Goal: Communication & Community: Ask a question

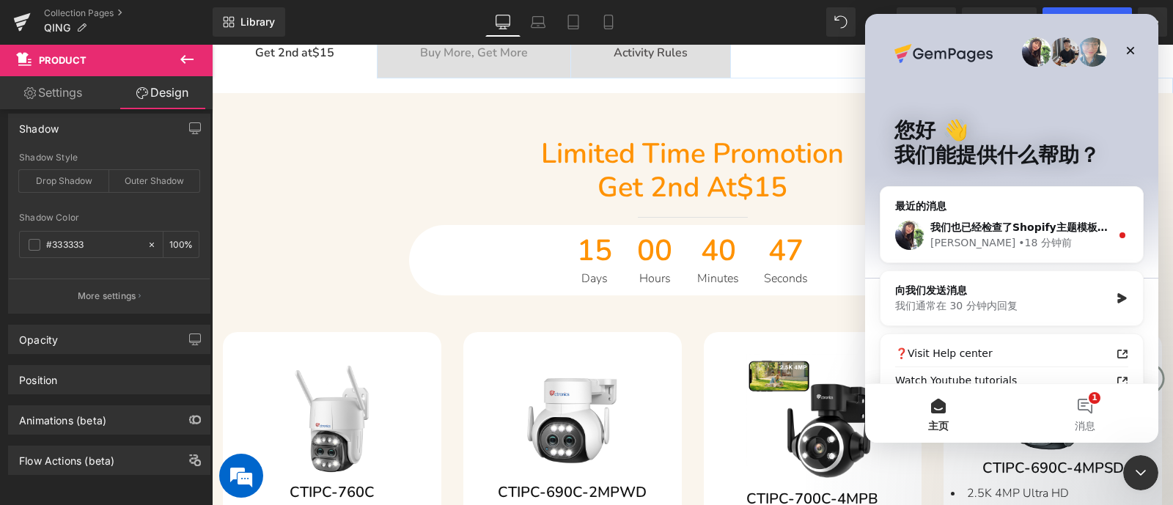
scroll to position [550, 0]
click at [1085, 403] on button "1 消息" at bounding box center [1085, 413] width 147 height 59
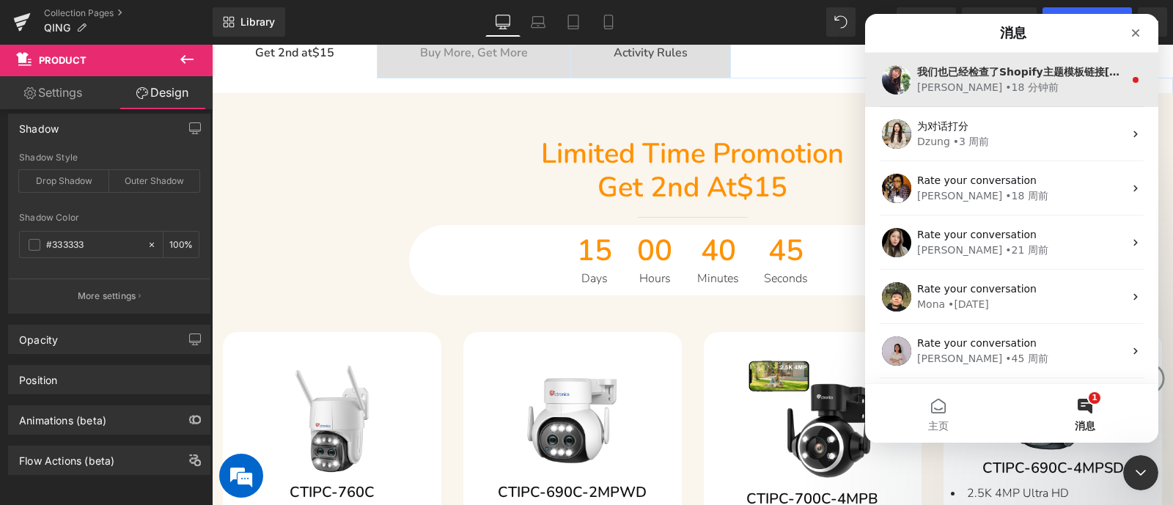
click at [1011, 90] on div "[PERSON_NAME] • 18 分钟前" at bounding box center [1021, 87] width 207 height 15
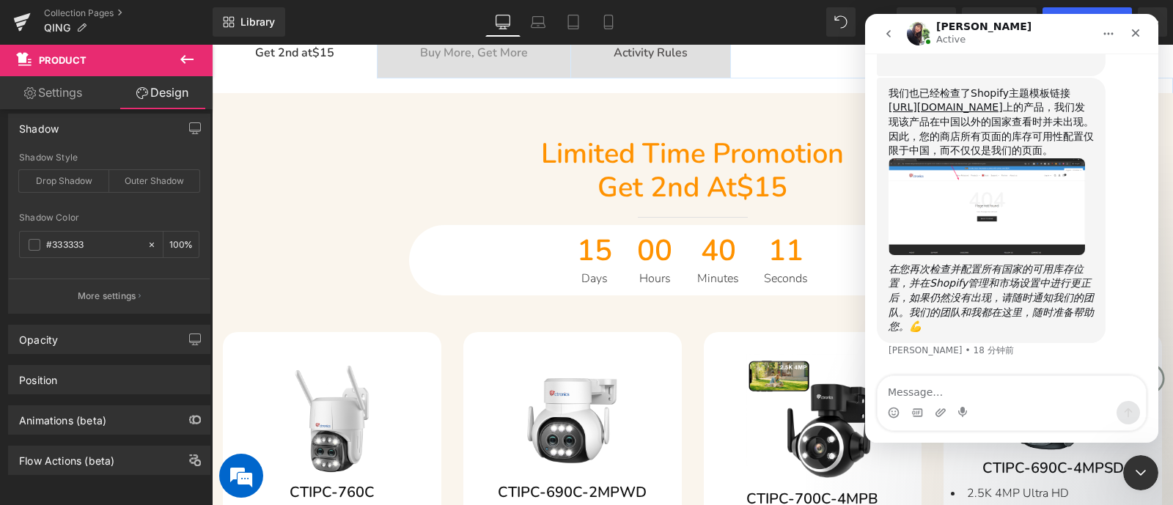
scroll to position [7114, 0]
click at [1047, 386] on textarea "Message…" at bounding box center [1012, 388] width 268 height 25
type textarea "我看不懂你们说的"
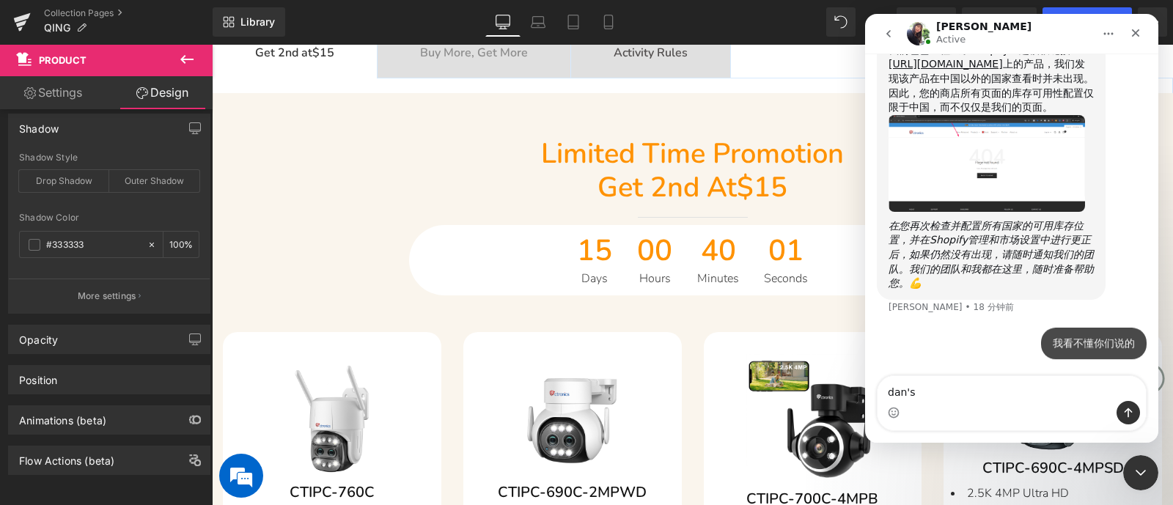
scroll to position [7133, 0]
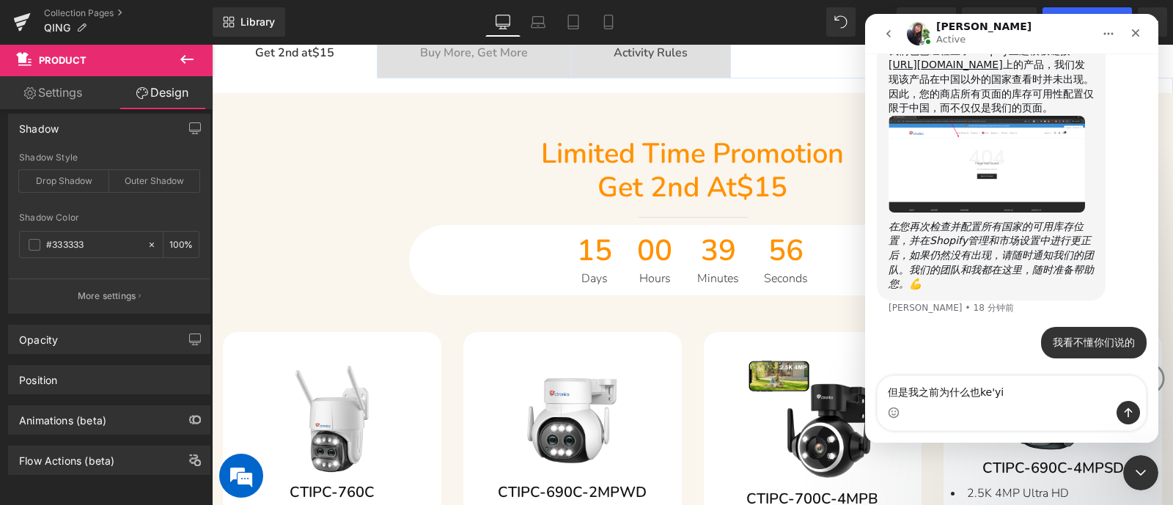
type textarea "但是我之前为什么也可以"
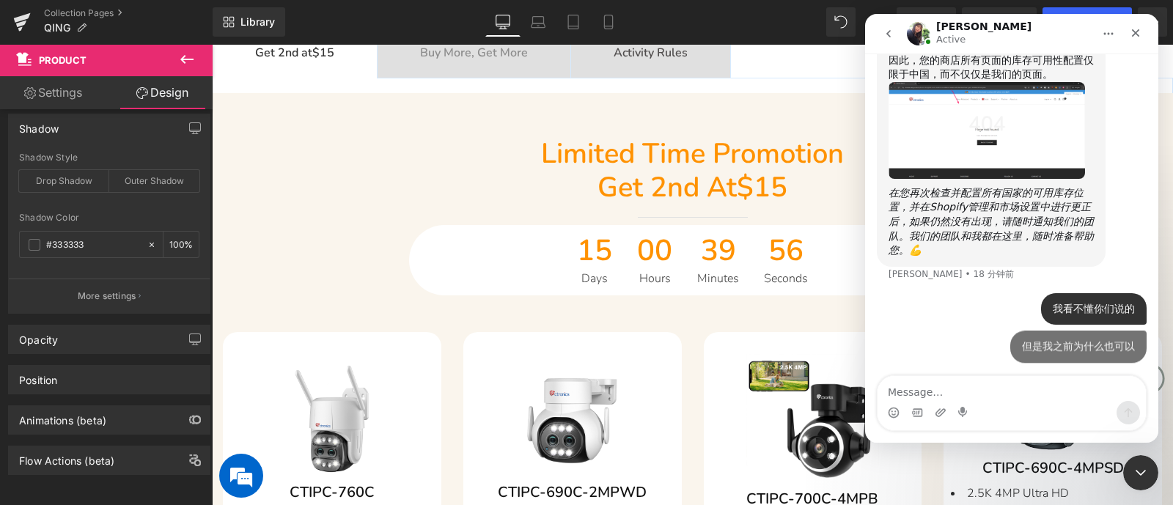
scroll to position [7166, 0]
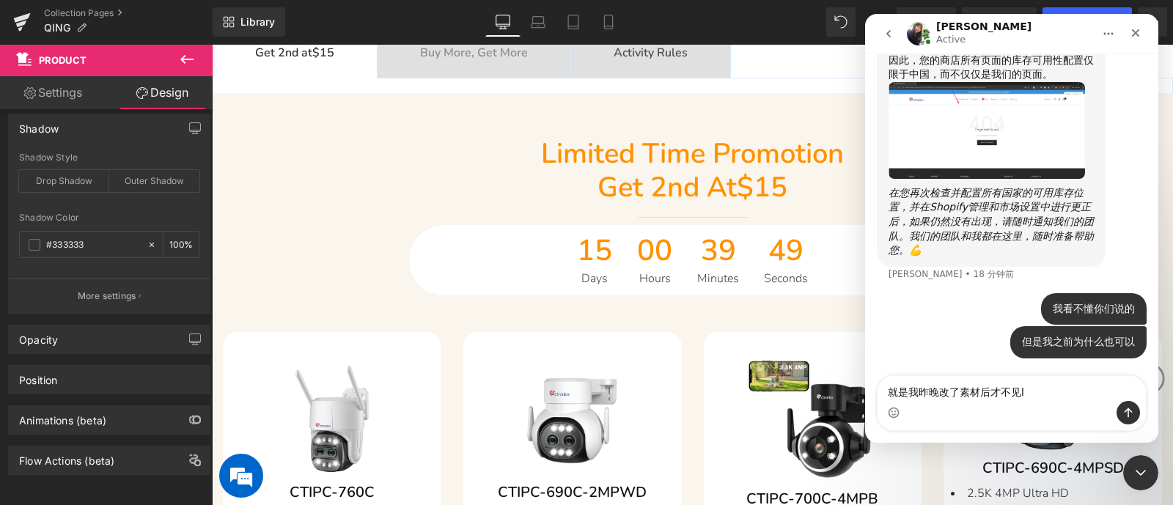
type textarea "就是我昨晚改了素材后才不见了"
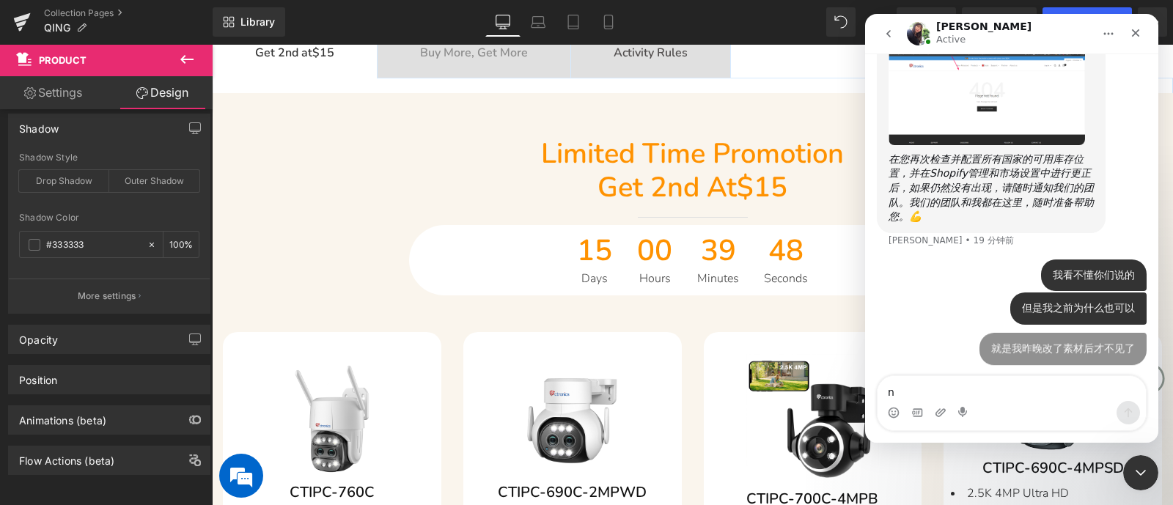
scroll to position [7199, 0]
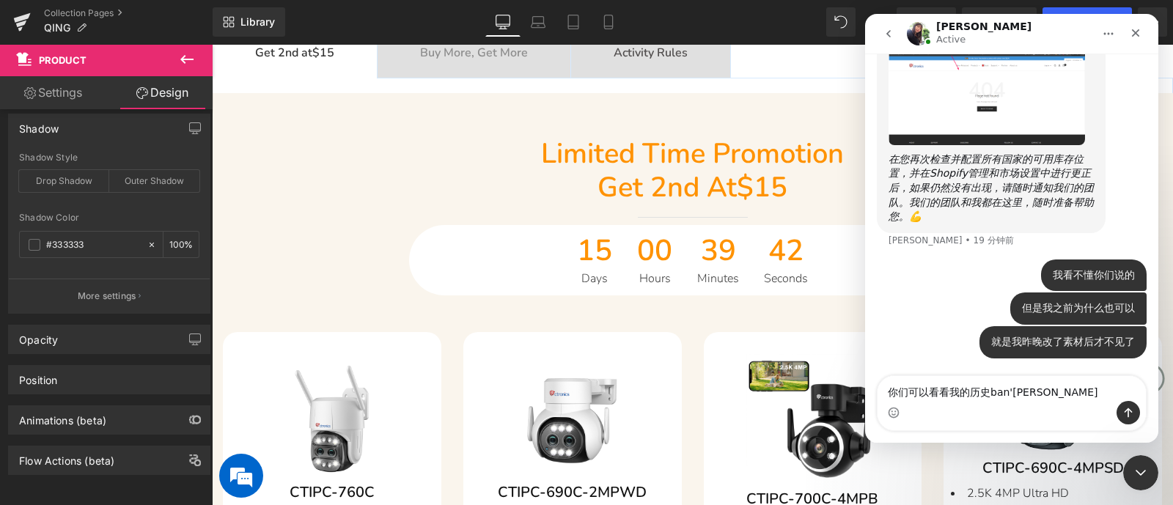
type textarea "你们可以看看我的历史版本"
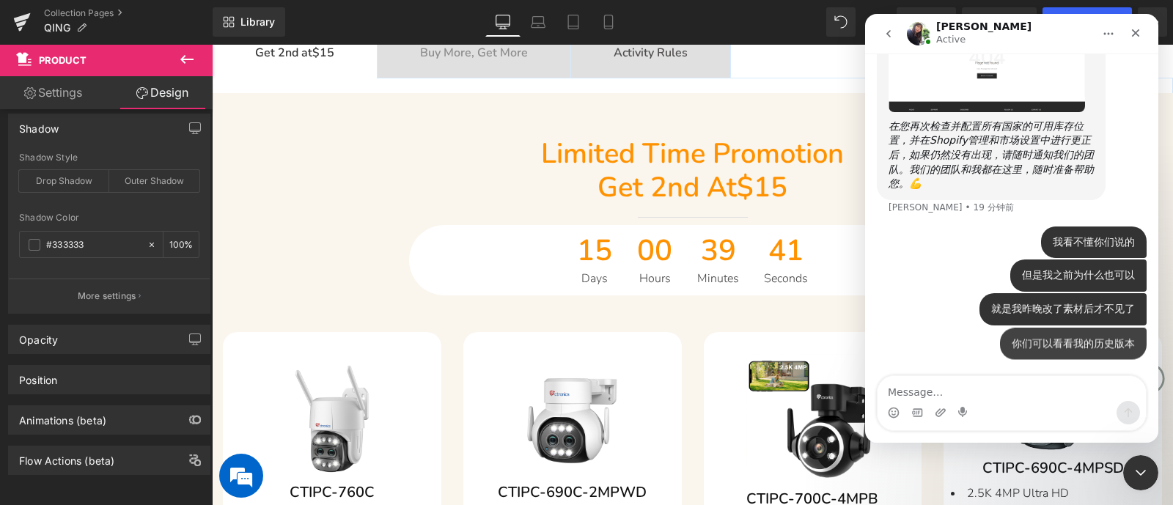
scroll to position [7233, 0]
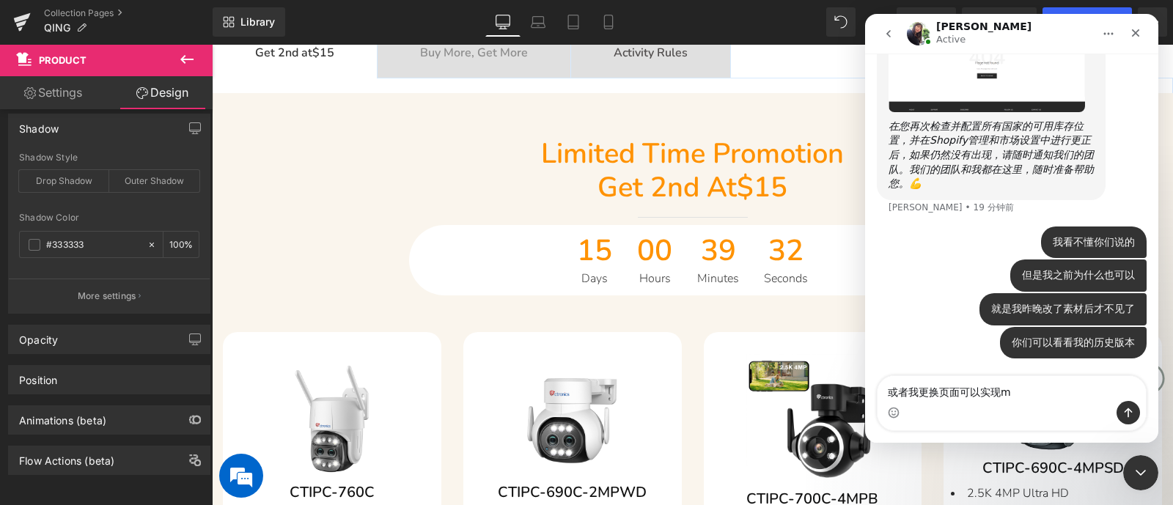
type textarea "或者我更换页面可以实现吗"
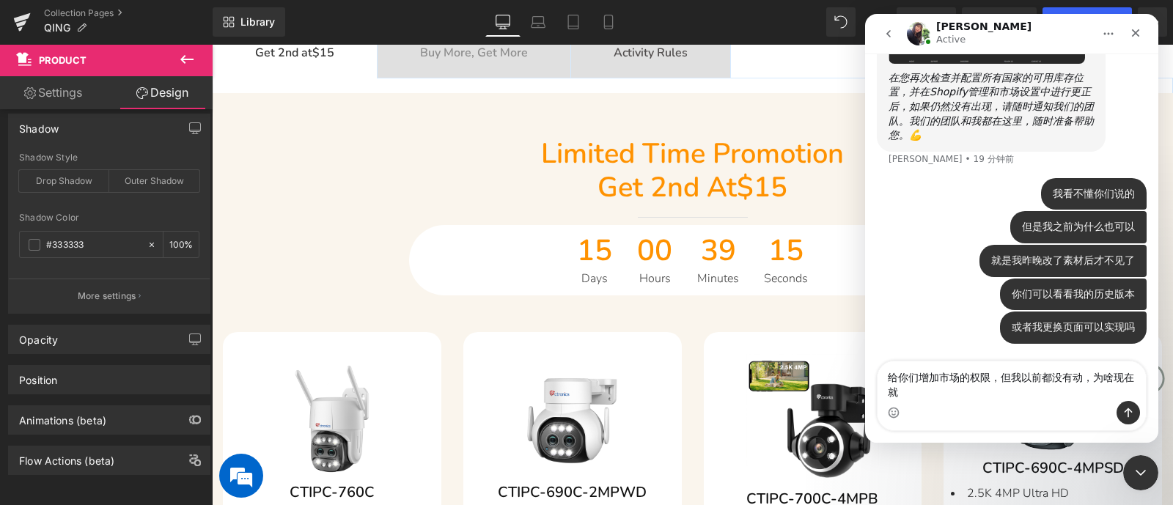
scroll to position [7282, 0]
type textarea "给你们增加市场的权限，但我以前都没有动，为啥现在就不行了，等下你们改动了我的市场设置怎么办"
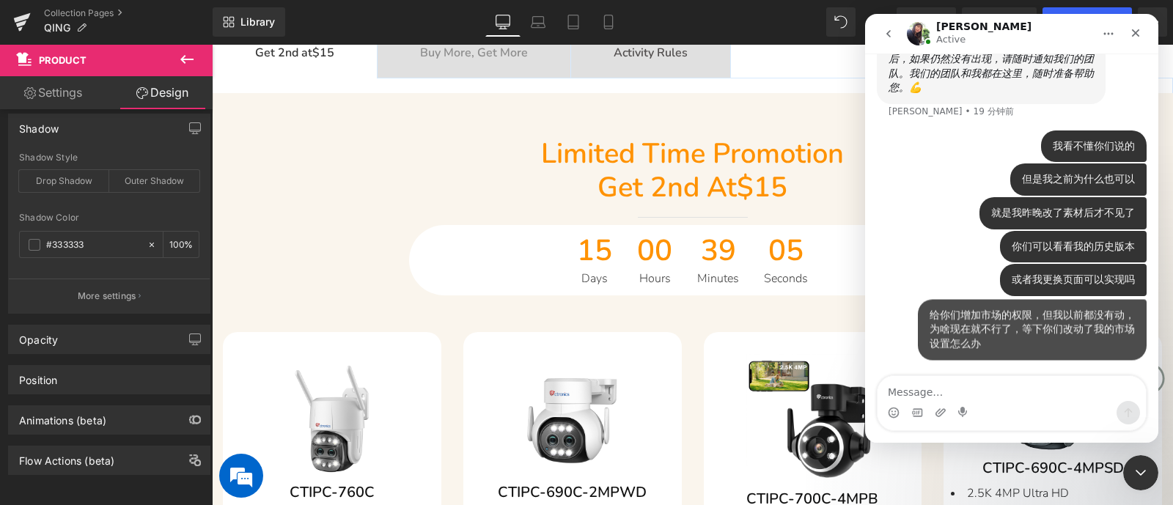
scroll to position [7329, 0]
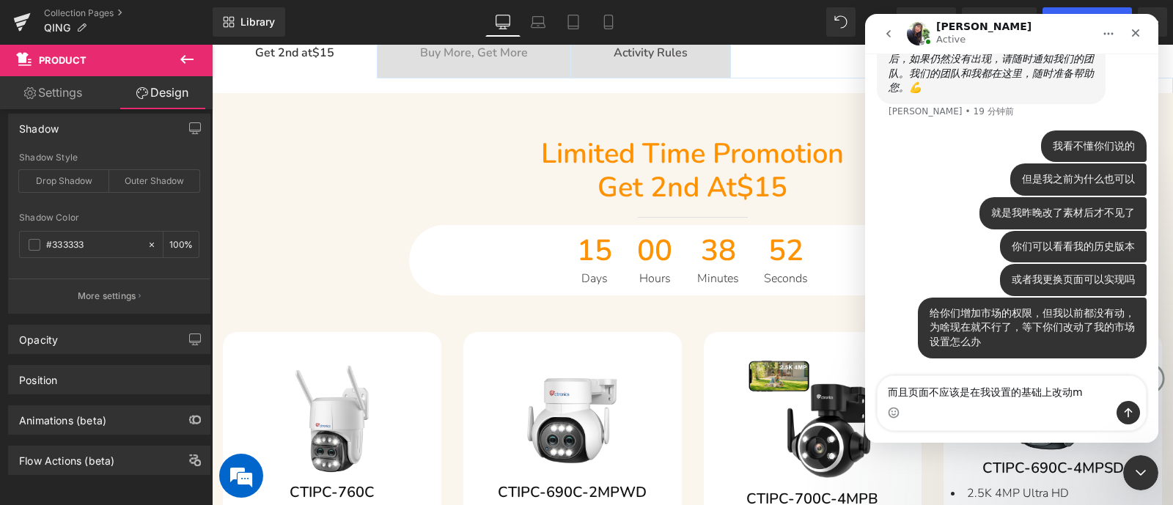
type textarea "而且页面不应该是在我设置的基础上改动吗"
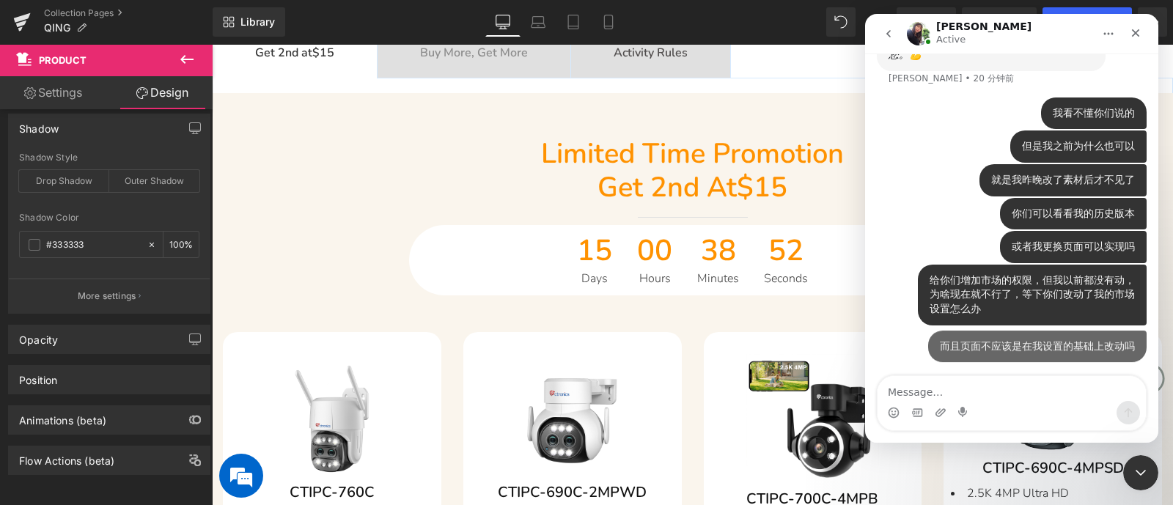
scroll to position [7362, 0]
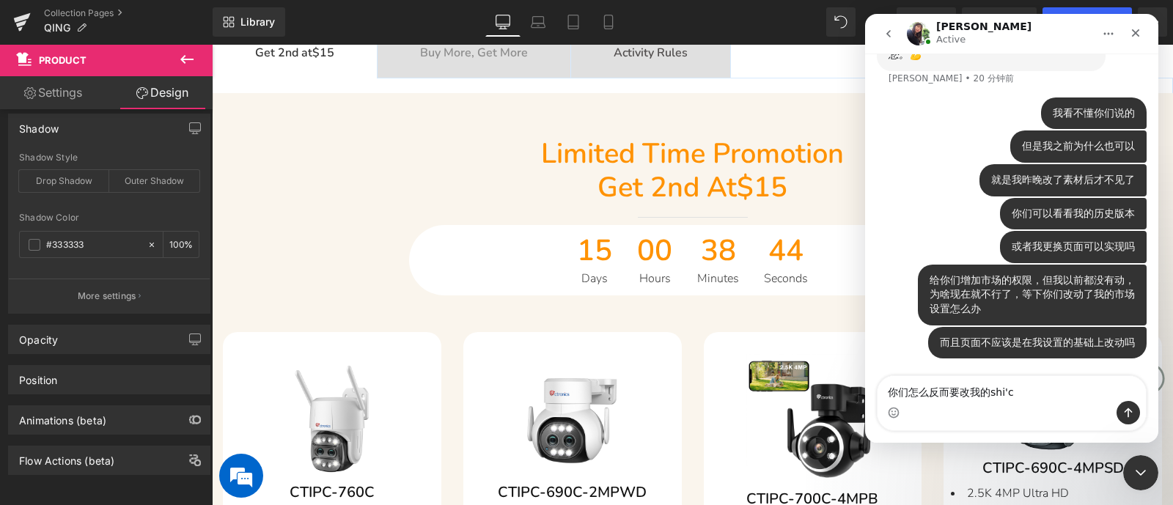
type textarea "你们怎么反而要改我的市场"
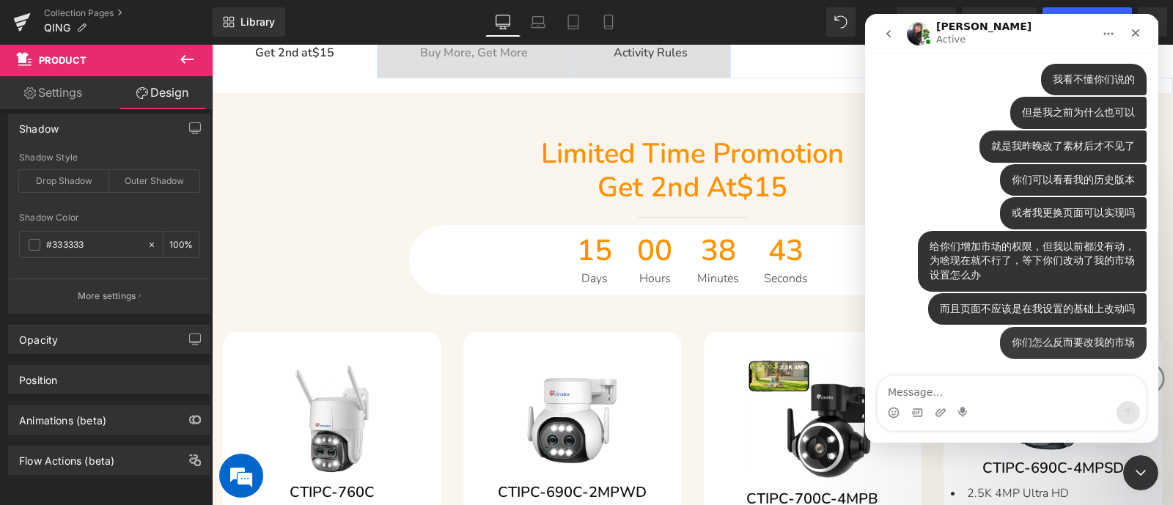
scroll to position [7396, 0]
type textarea "你们不应该从你们的页面代码去查看吗"
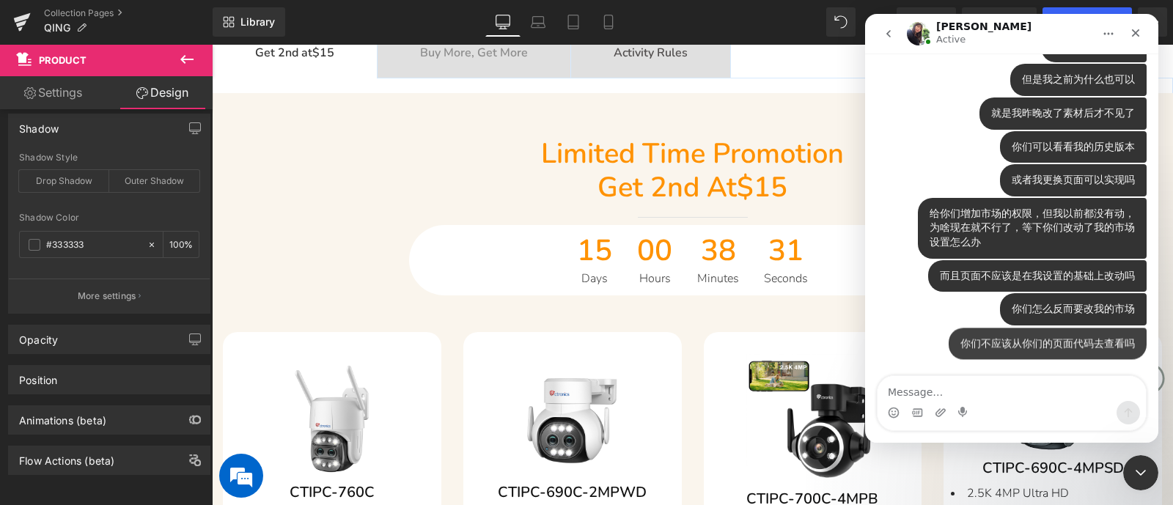
scroll to position [7430, 0]
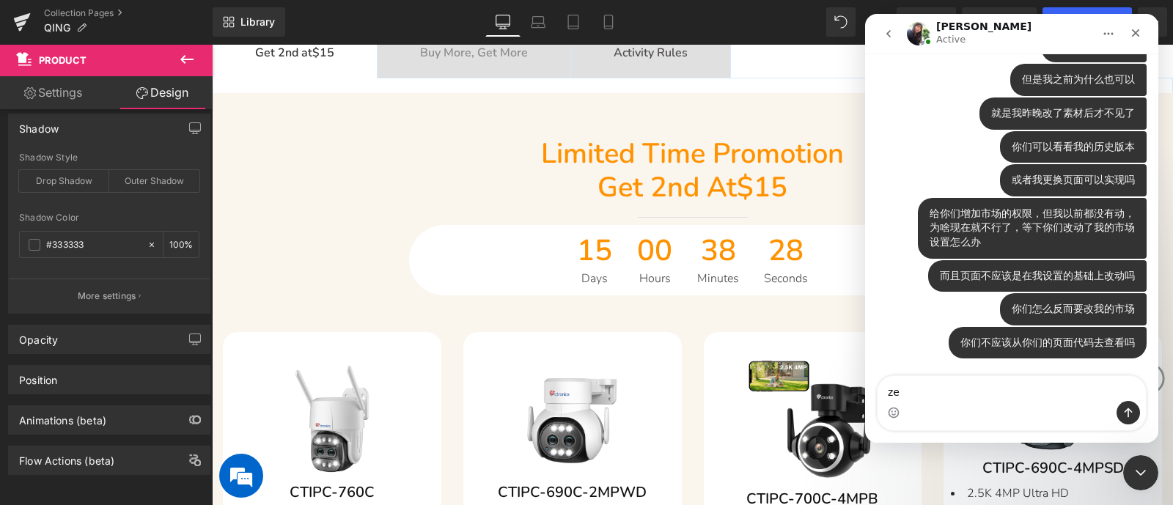
type textarea "z"
type textarea "为什么一直纠结我的市场"
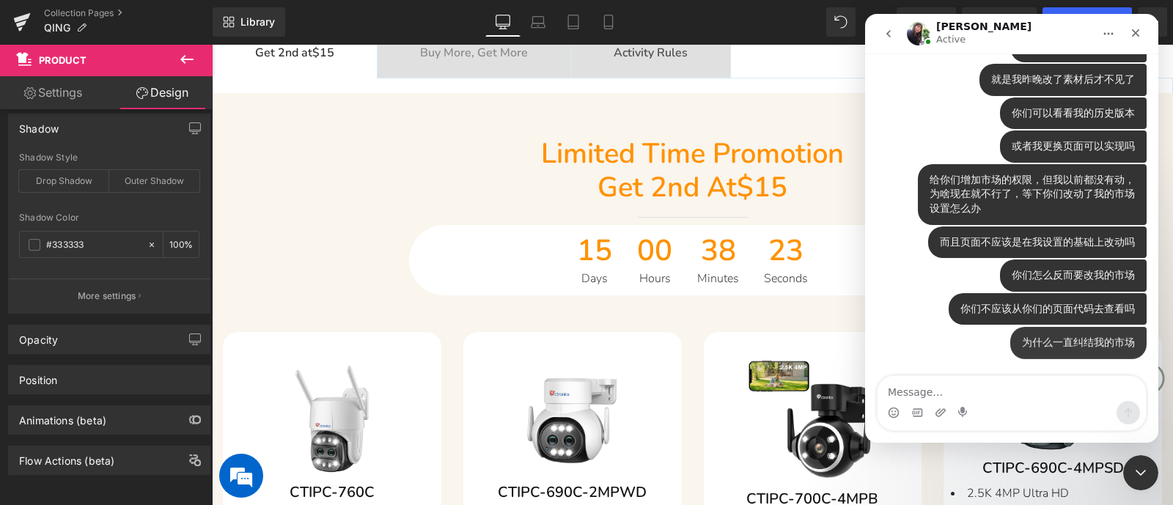
scroll to position [7463, 0]
click at [1034, 392] on textarea "Message…" at bounding box center [1012, 388] width 268 height 25
type textarea "我的市场和产品一直都没动过啊"
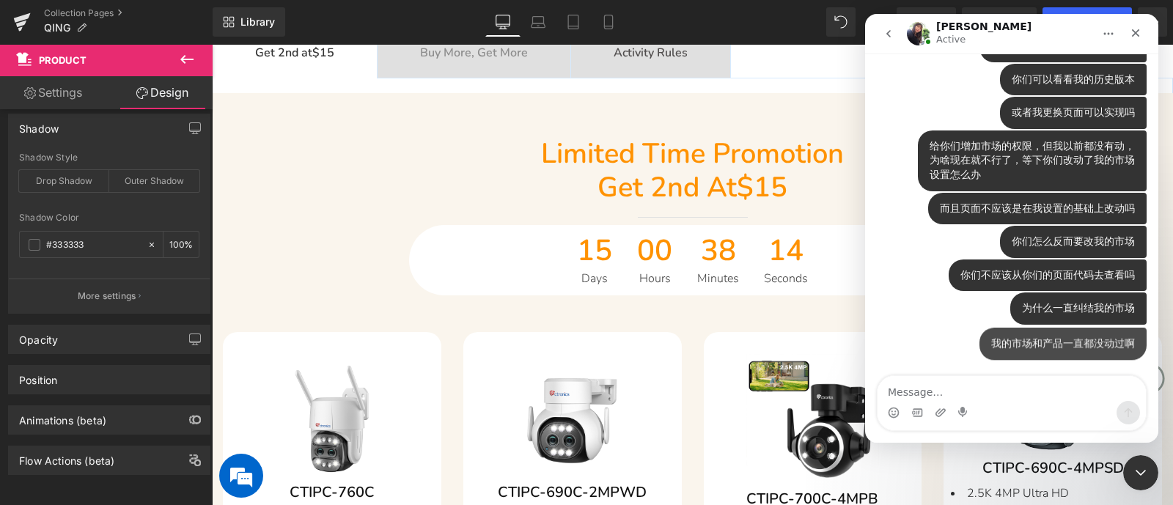
scroll to position [7496, 0]
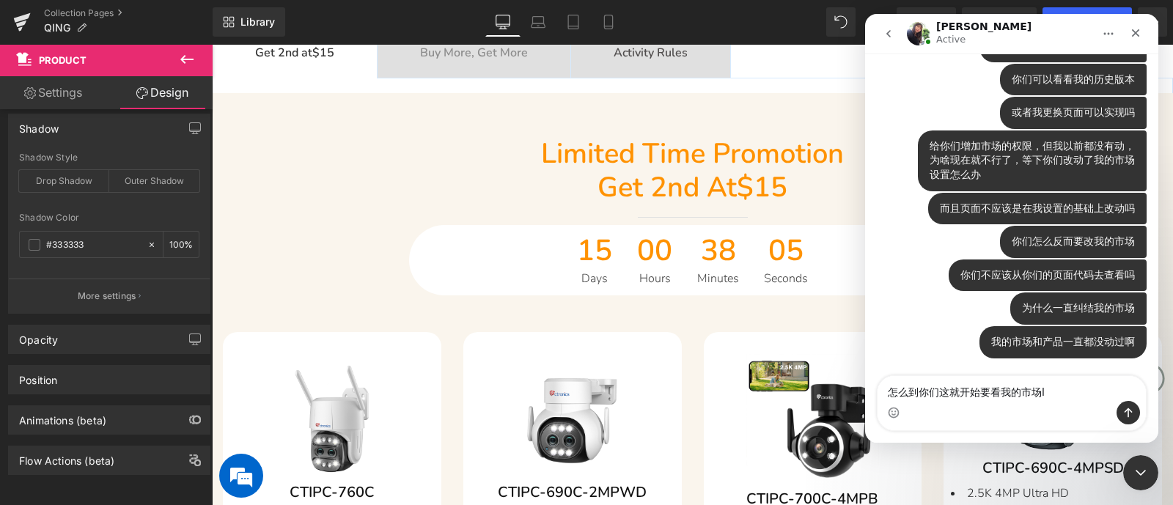
type textarea "怎么到你们这就开始要看我的市场了"
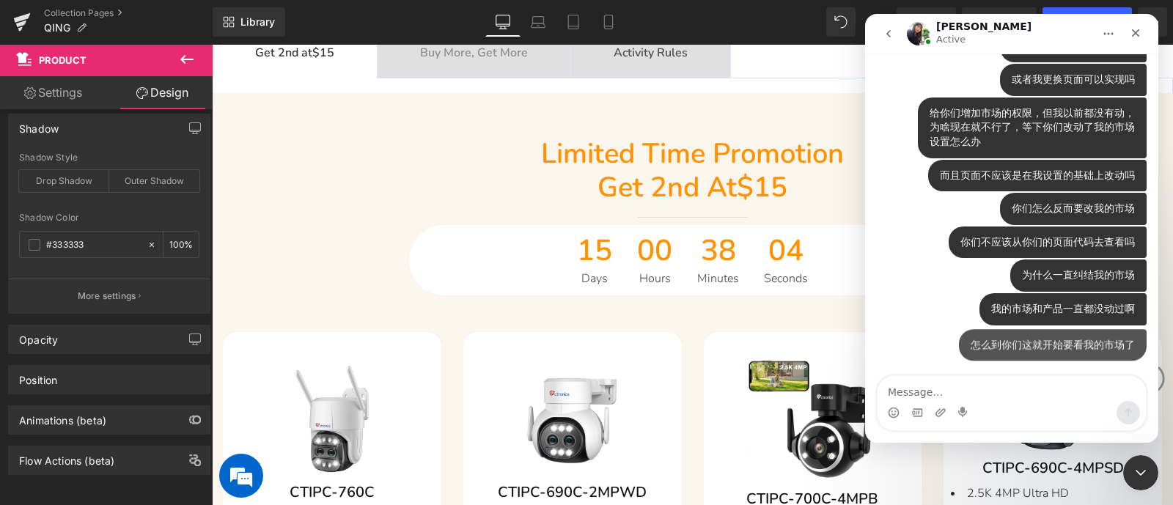
scroll to position [7529, 0]
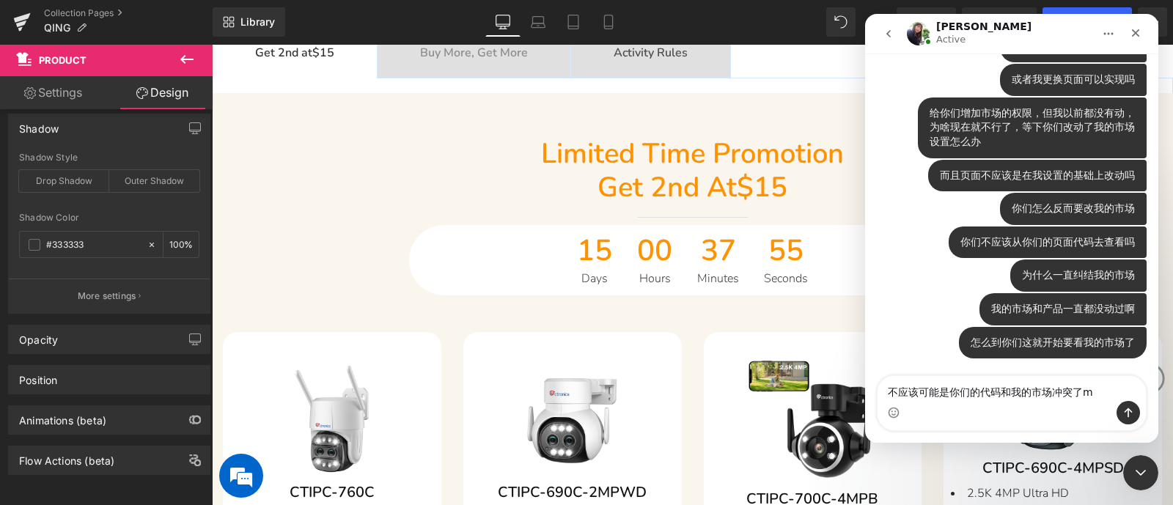
type textarea "不应该可能是你们的代码和我的市场冲突了吗"
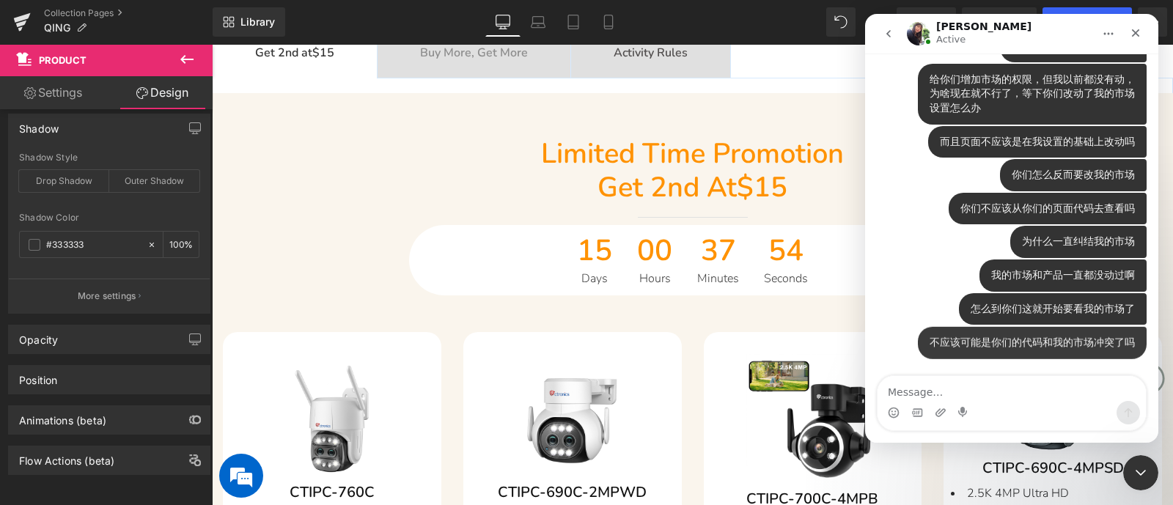
scroll to position [7562, 0]
click at [1137, 469] on icon "关闭 Intercom Messenger" at bounding box center [1139, 471] width 18 height 18
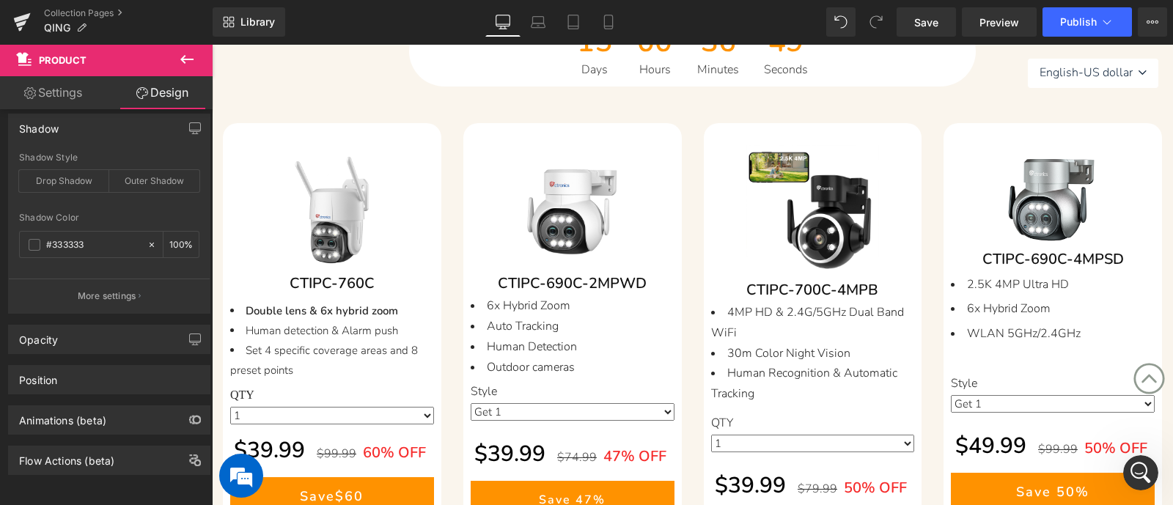
scroll to position [733, 0]
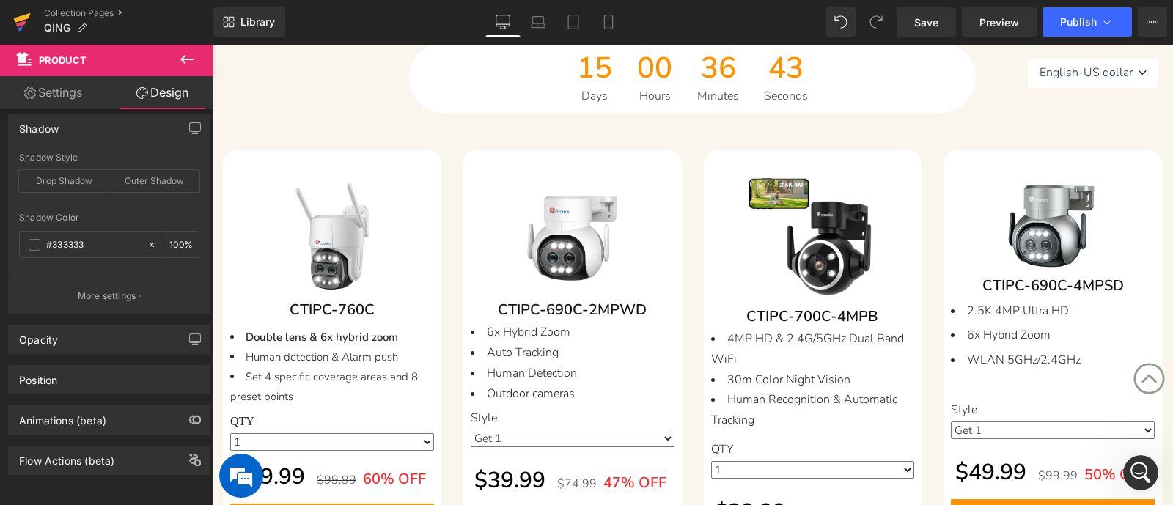
click at [26, 17] on icon at bounding box center [22, 18] width 17 height 10
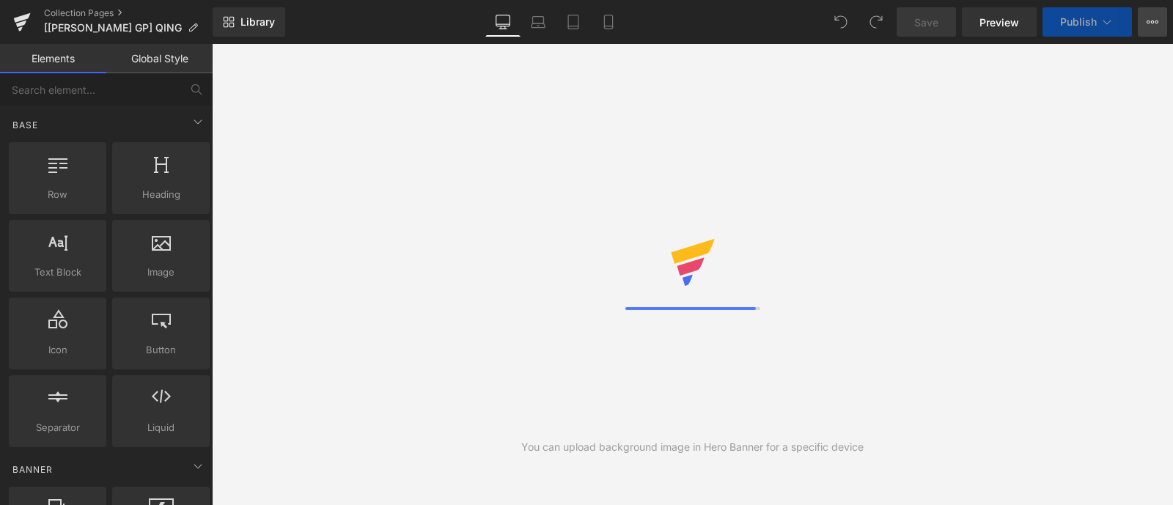
click at [1164, 19] on button "View Live Page View with current Template Save Template to Library Schedule Pub…" at bounding box center [1152, 21] width 29 height 29
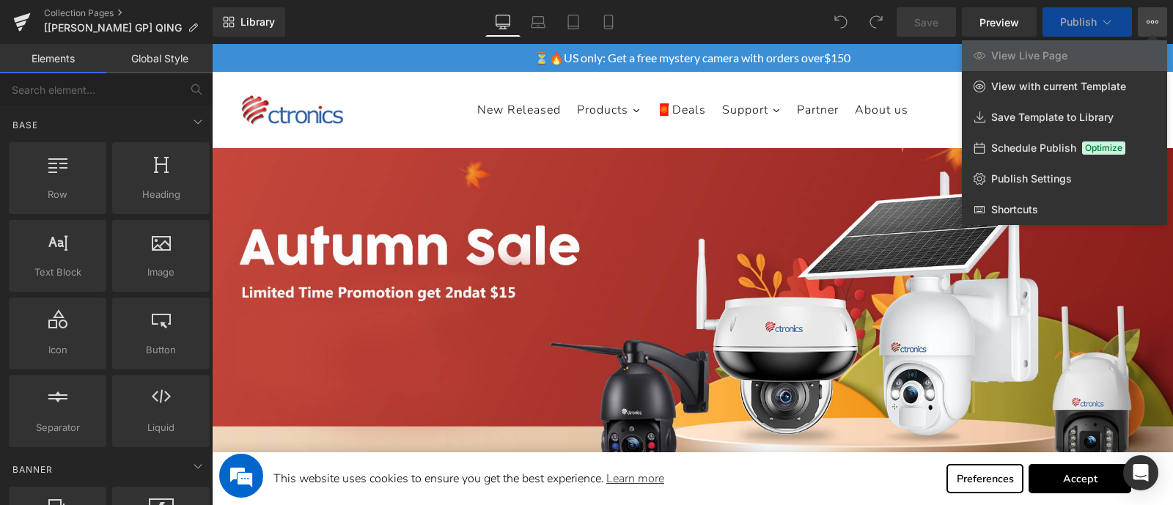
click at [1067, 476] on div at bounding box center [693, 274] width 962 height 461
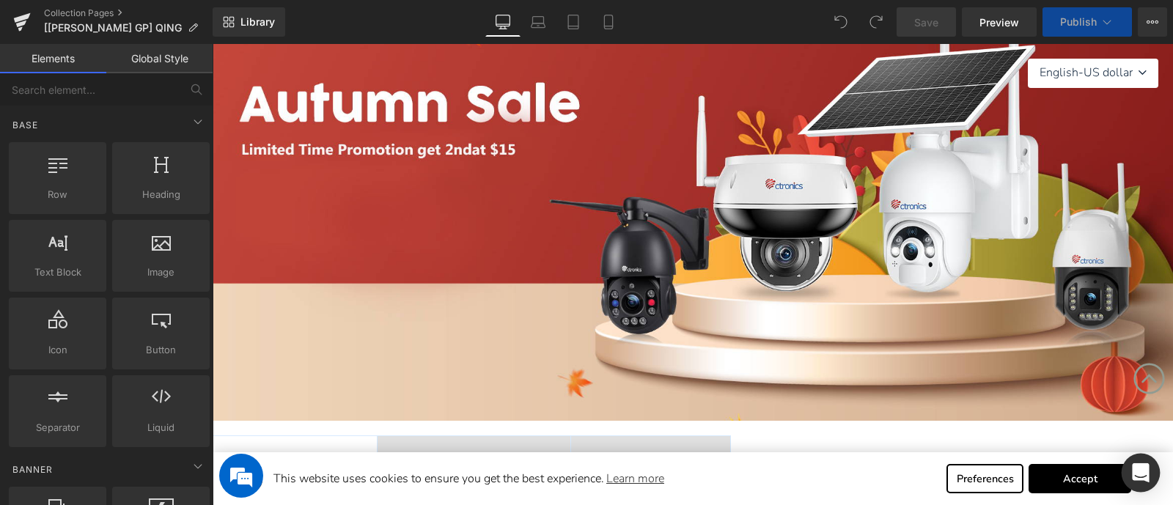
scroll to position [458, 0]
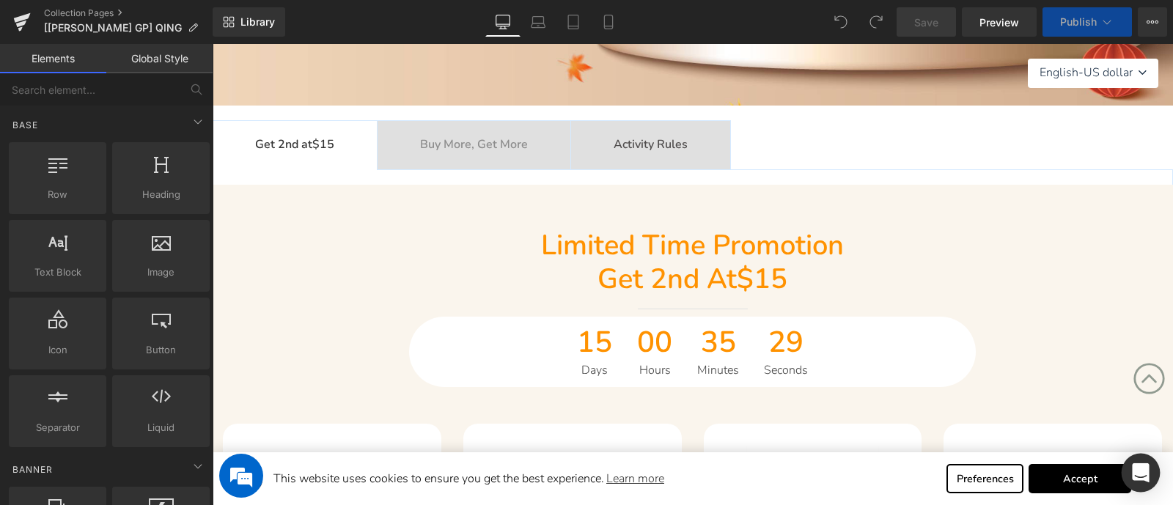
click at [1141, 465] on icon "Open Intercom Messenger" at bounding box center [1140, 473] width 17 height 19
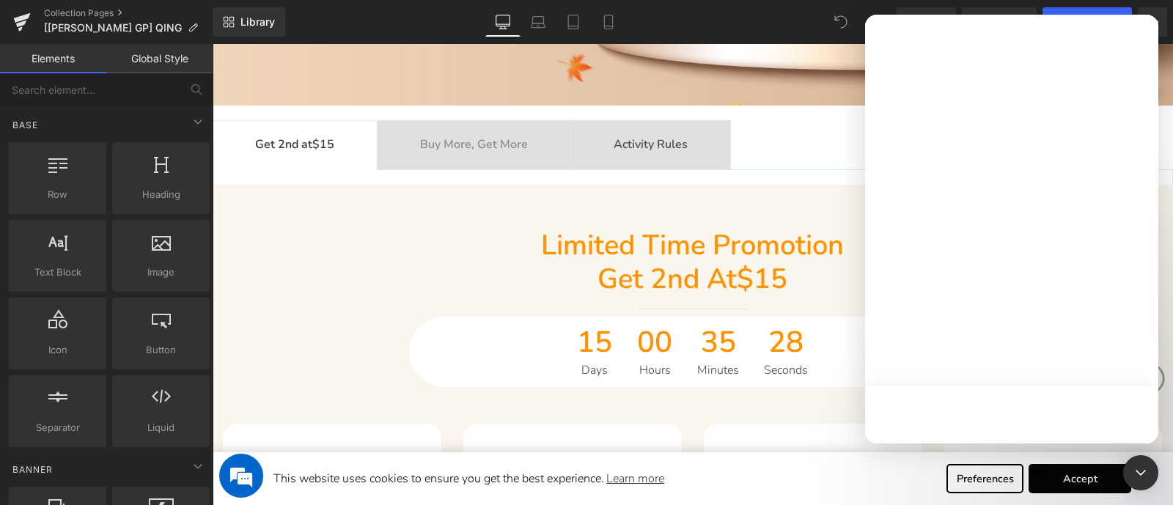
click at [819, 477] on span "This website uses cookies to ensure you get the best experience. Learn more" at bounding box center [605, 479] width 662 height 22
click at [403, 255] on div at bounding box center [586, 230] width 1173 height 461
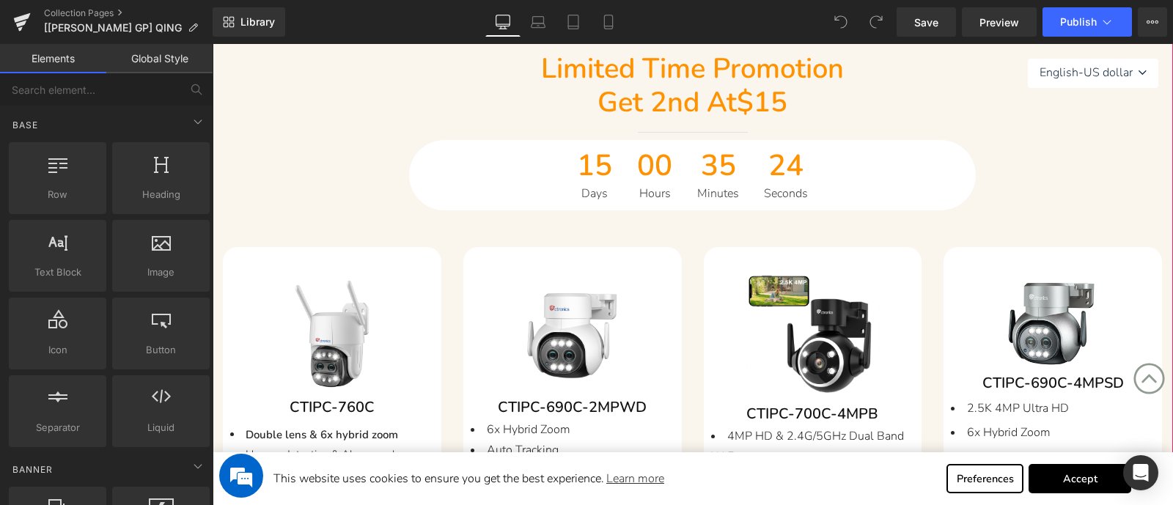
scroll to position [183, 0]
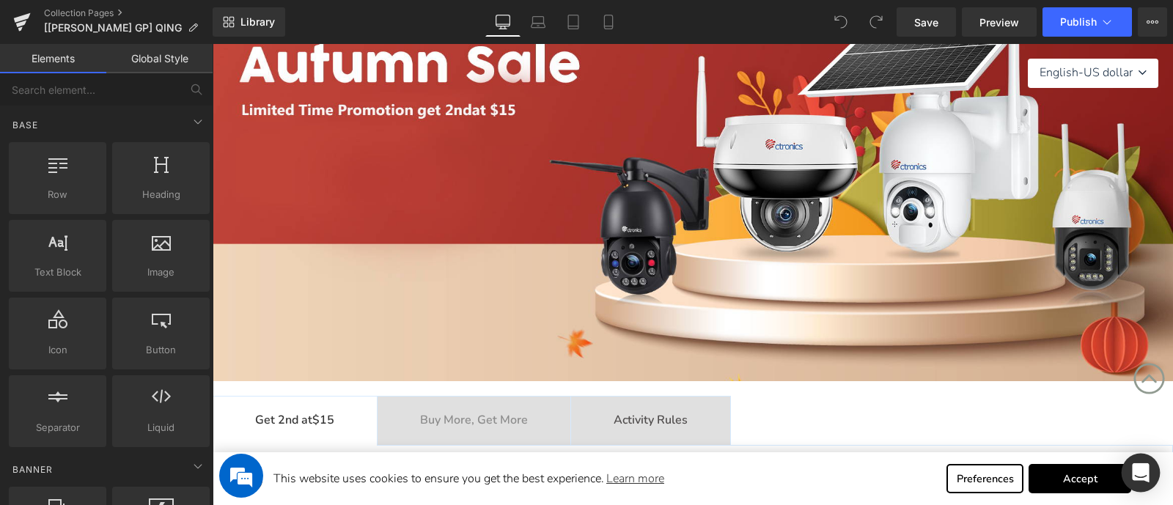
click at [1137, 473] on icon "Open Intercom Messenger" at bounding box center [1140, 473] width 17 height 19
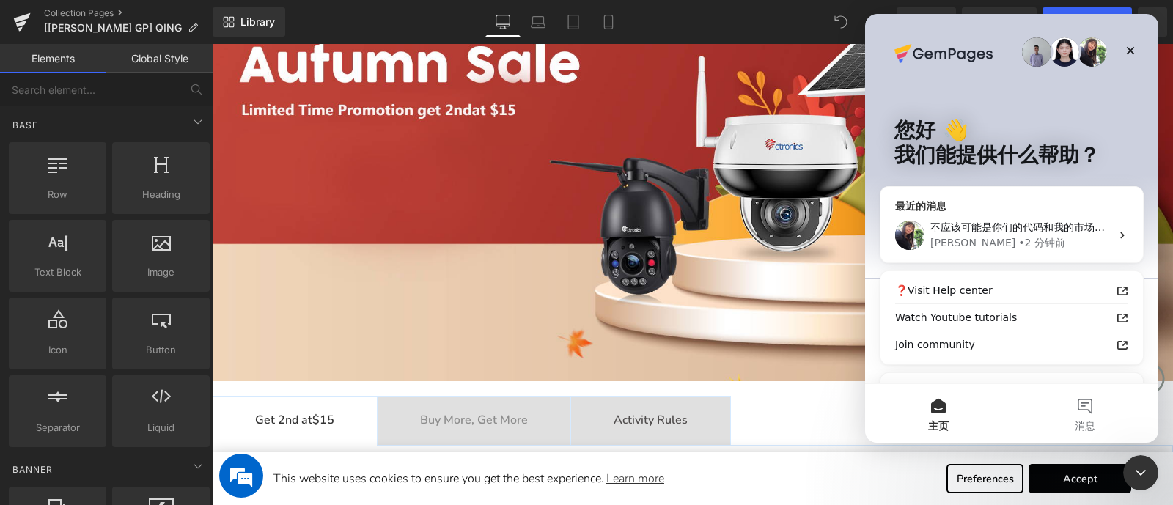
scroll to position [0, 0]
click at [1019, 227] on span "不应该可能是你们的代码和我的市场冲突了吗" at bounding box center [1033, 227] width 205 height 12
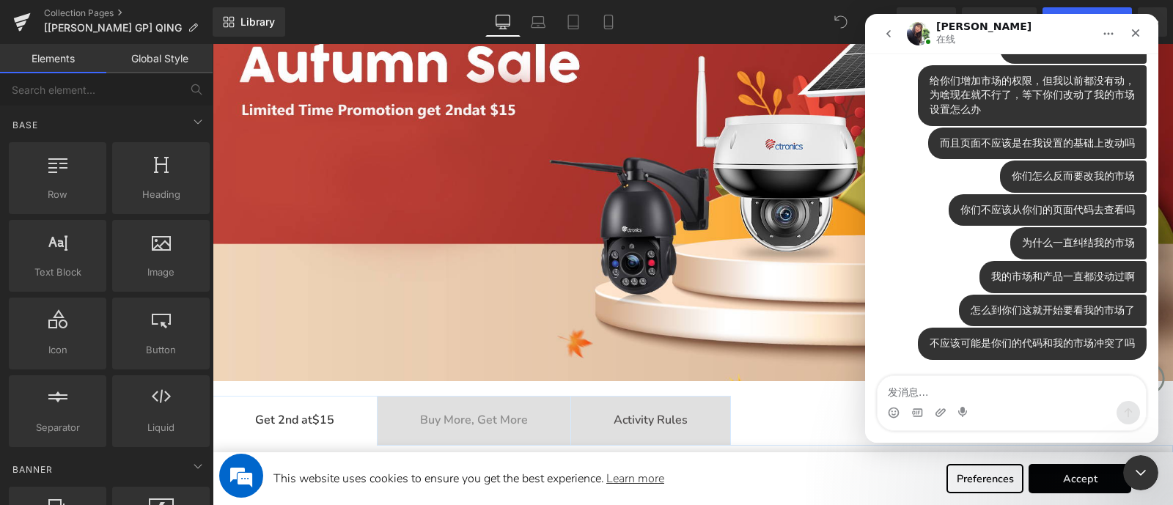
scroll to position [7505, 0]
click at [1033, 395] on textarea "发消息..." at bounding box center [1012, 388] width 268 height 25
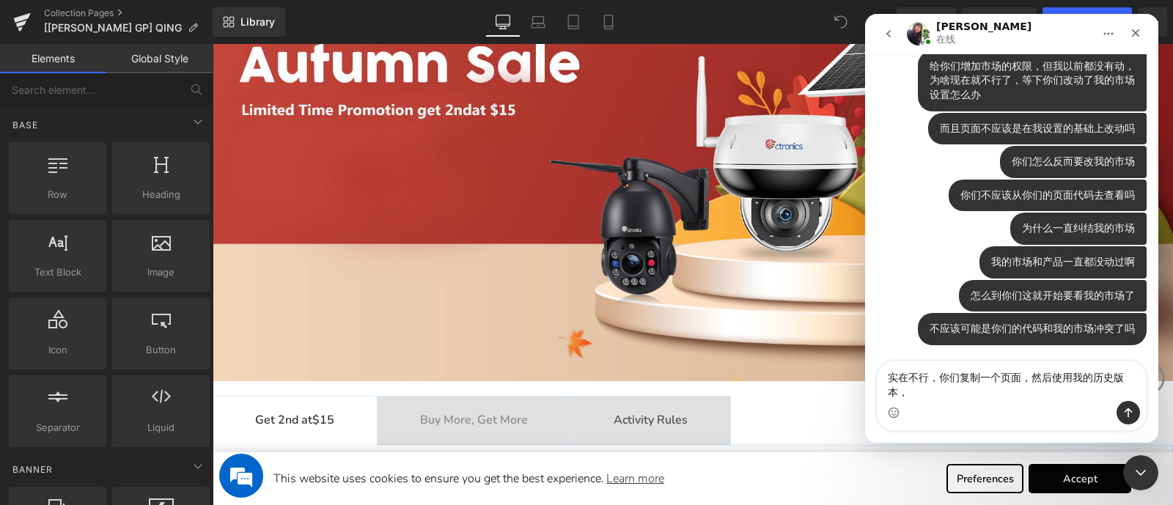
scroll to position [7520, 0]
type textarea "实在不行，你们复制一个页面，然后使用我的历史版本，看看产品会不会出现呢"
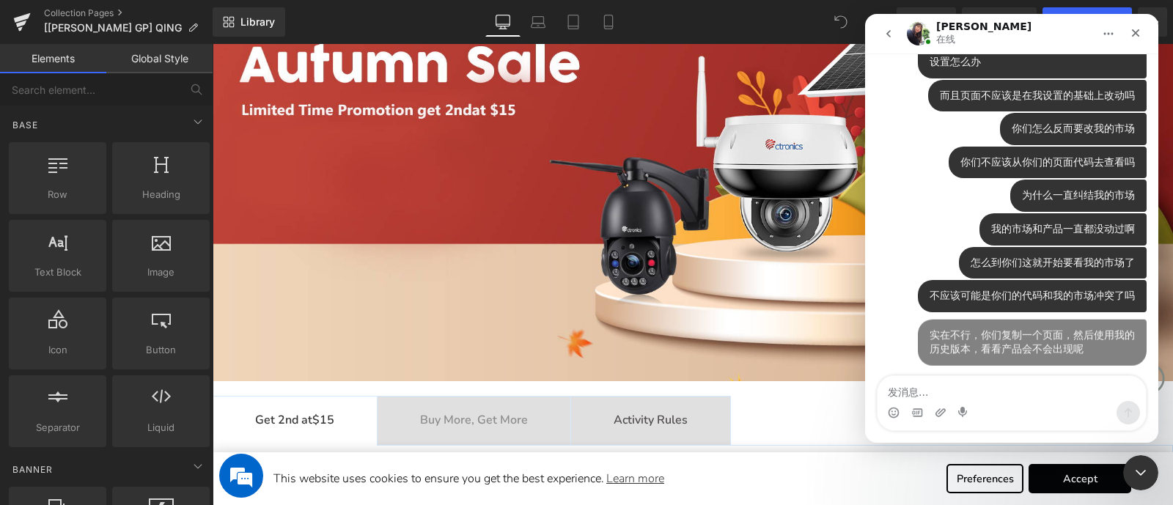
scroll to position [7553, 0]
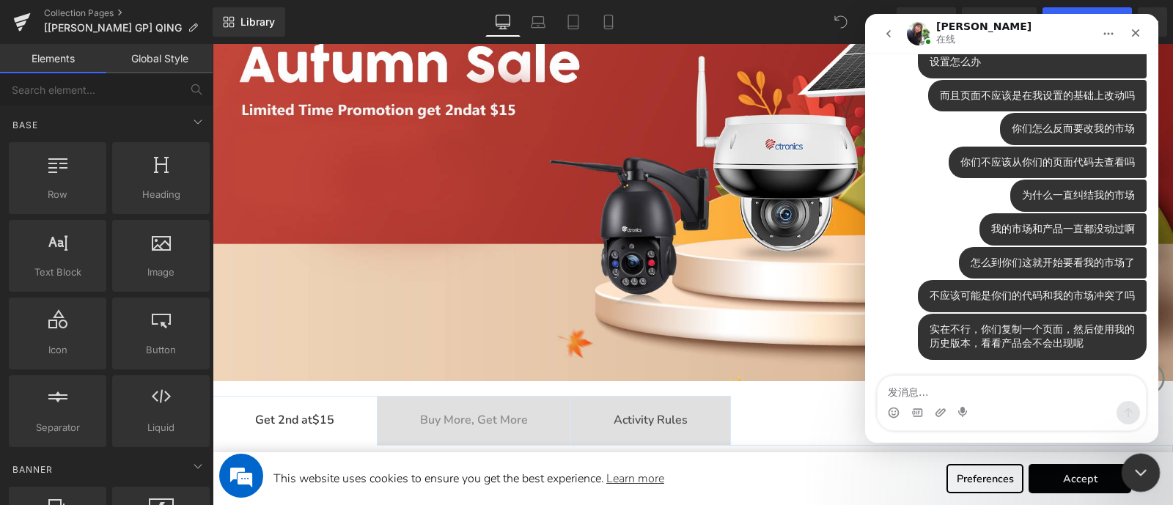
click at [1134, 467] on icon "关闭 Intercom Messenger" at bounding box center [1139, 471] width 18 height 18
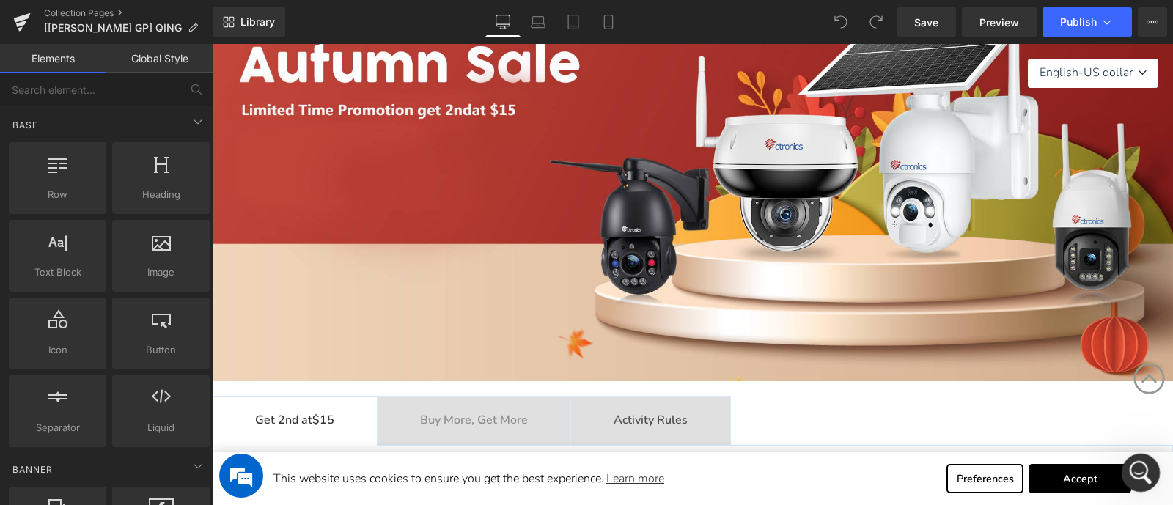
click at [1140, 468] on icon "打开 Intercom Messenger" at bounding box center [1139, 471] width 24 height 24
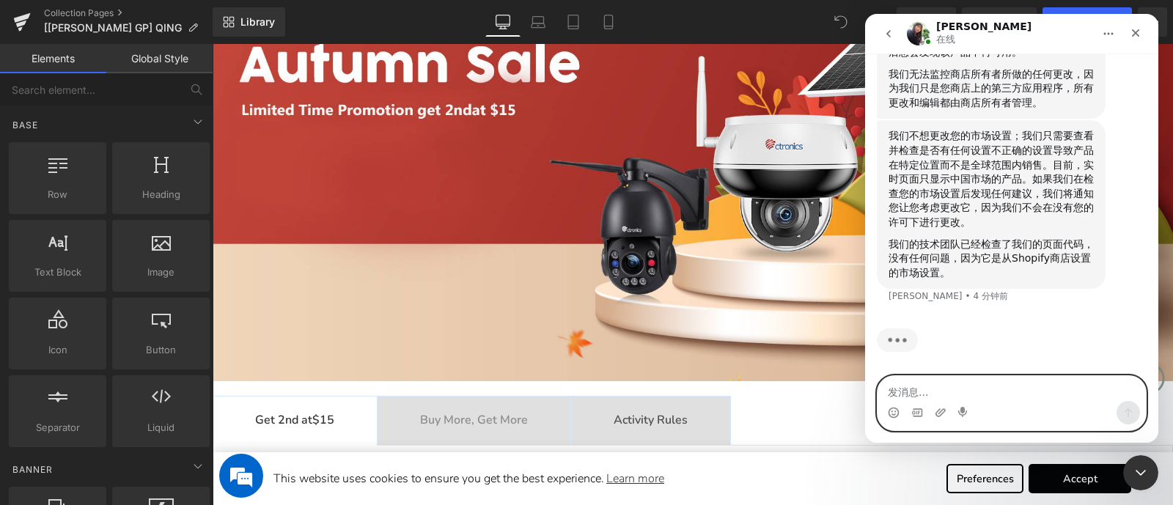
scroll to position [7903, 0]
click at [1015, 387] on textarea "发消息..." at bounding box center [1012, 388] width 268 height 25
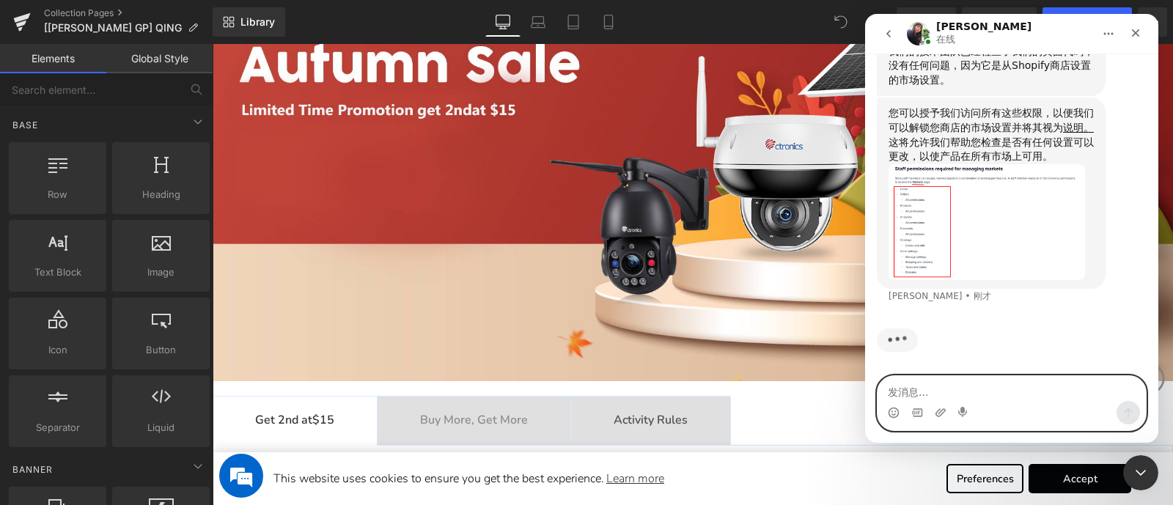
scroll to position [8095, 0]
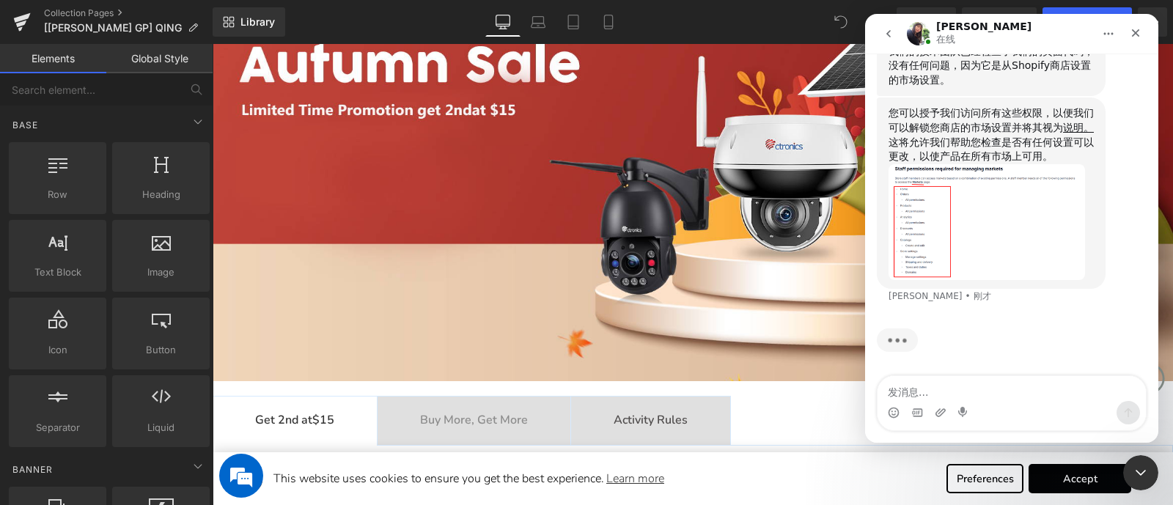
click at [924, 239] on img "Tina说…" at bounding box center [987, 222] width 197 height 116
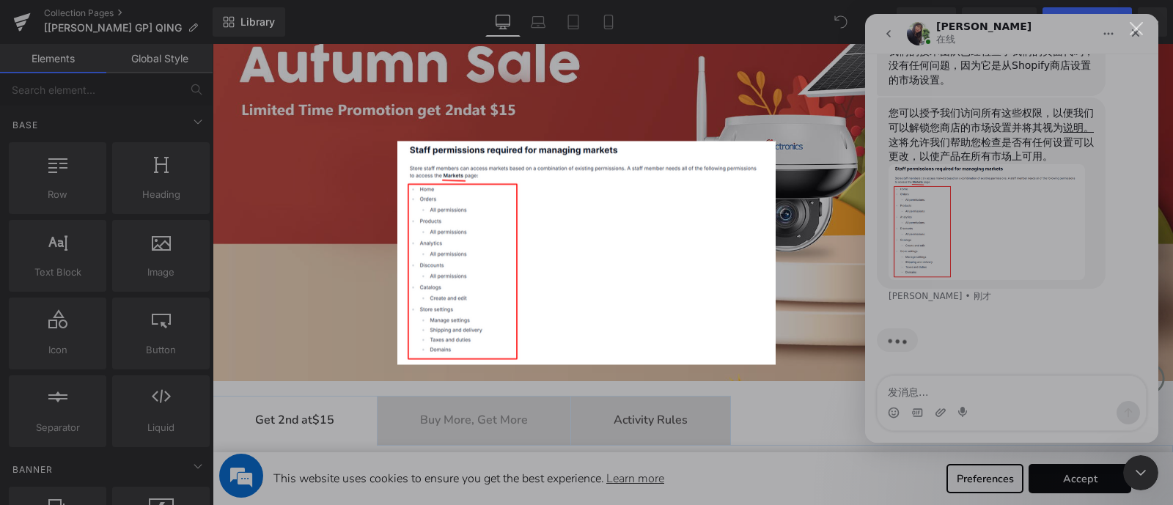
scroll to position [0, 0]
click at [923, 251] on div "Intercom Messenger" at bounding box center [586, 252] width 1173 height 505
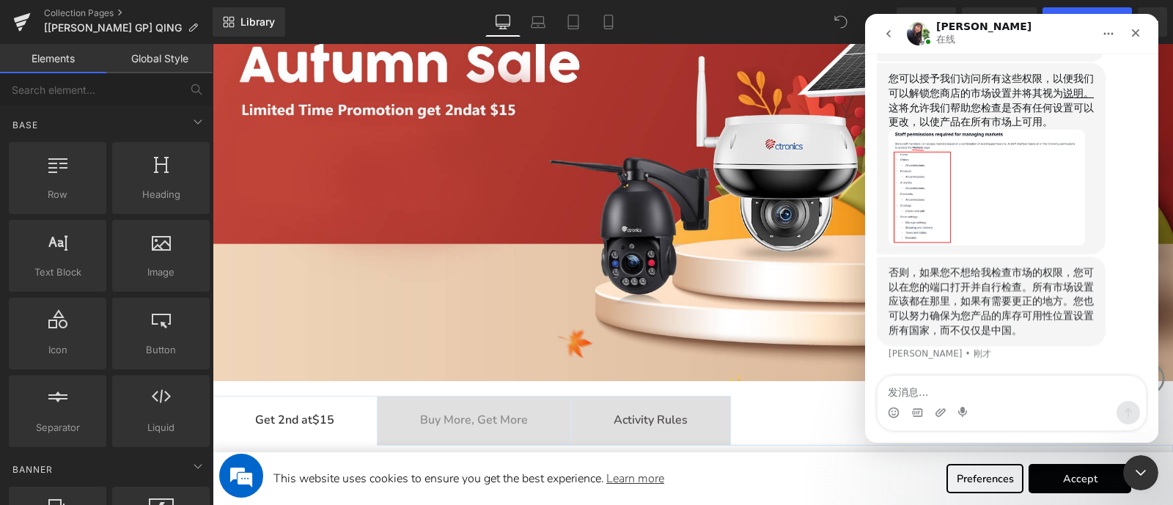
scroll to position [8129, 0]
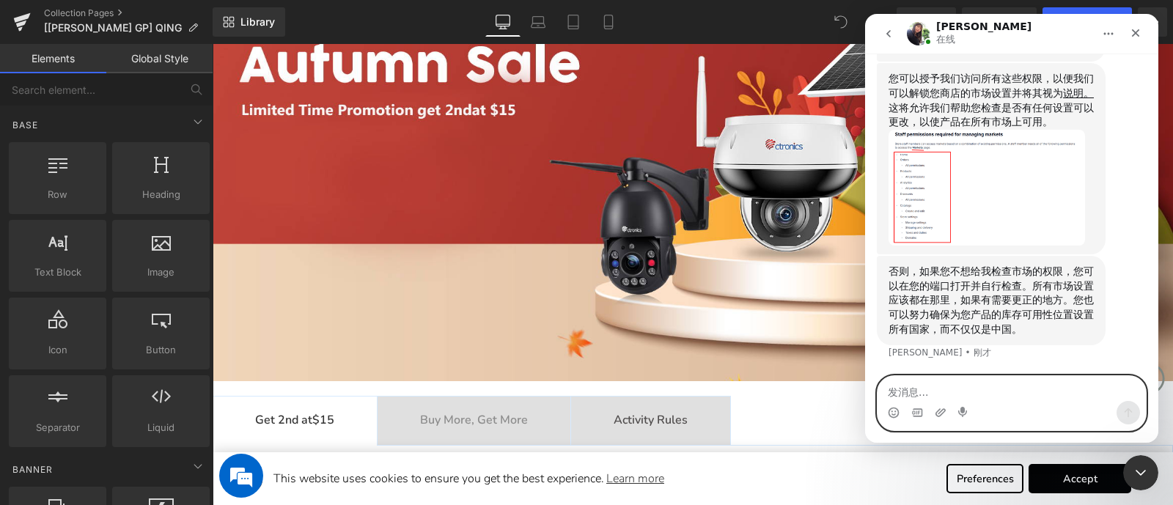
click at [947, 390] on textarea "发消息..." at bounding box center [1012, 388] width 268 height 25
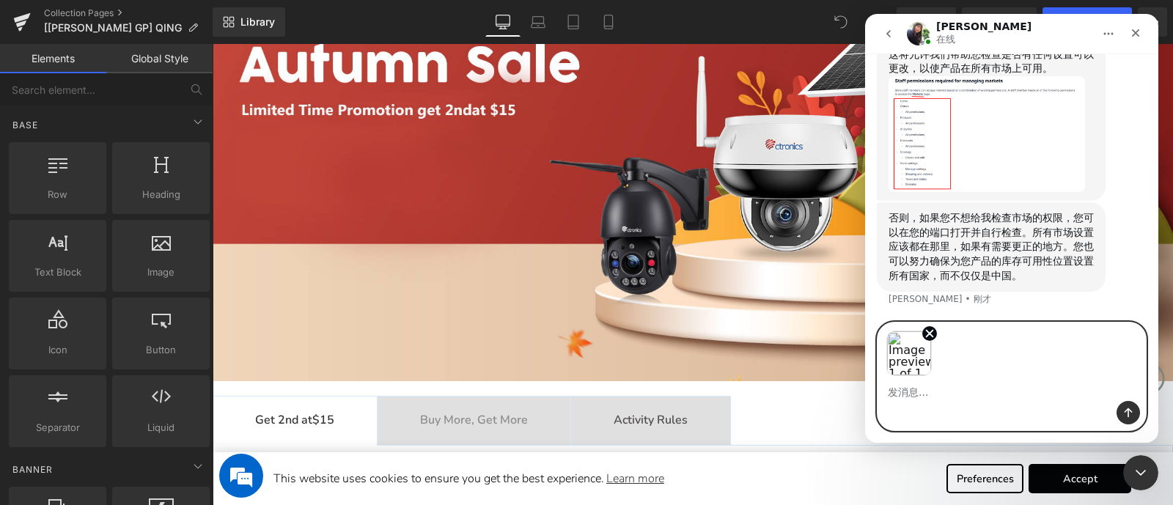
scroll to position [8182, 0]
click at [1000, 365] on div "Image previews" at bounding box center [1012, 350] width 268 height 54
click at [944, 410] on div "Intercom Messenger" at bounding box center [1012, 412] width 268 height 23
click at [942, 400] on textarea "发消息..." at bounding box center [1012, 388] width 268 height 25
type textarea "我不可能给你们店铺所有权限"
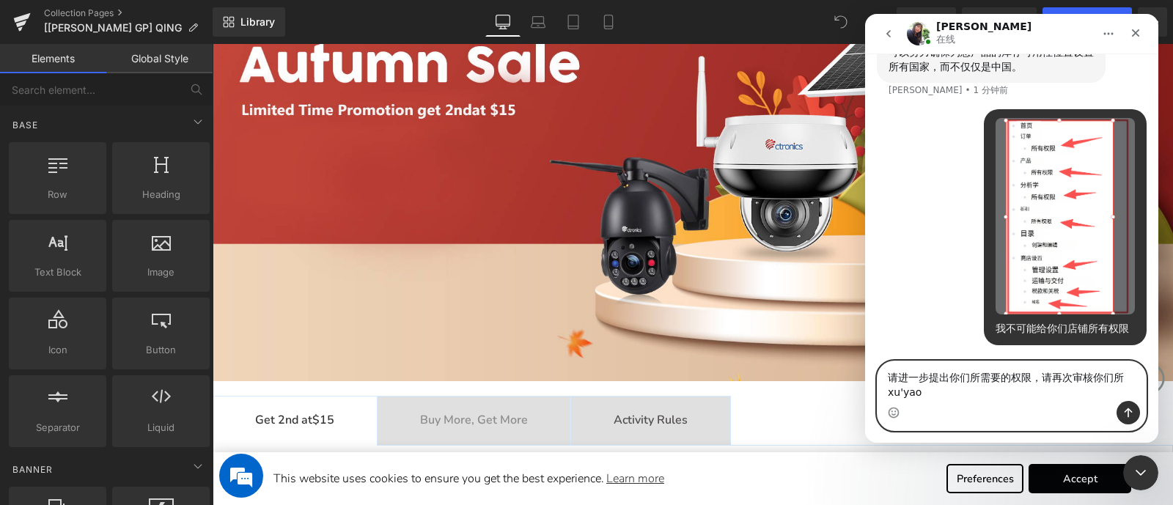
scroll to position [8391, 0]
type textarea "请进一步提出你们所需要的权限，请再次审核你们所需要的权限"
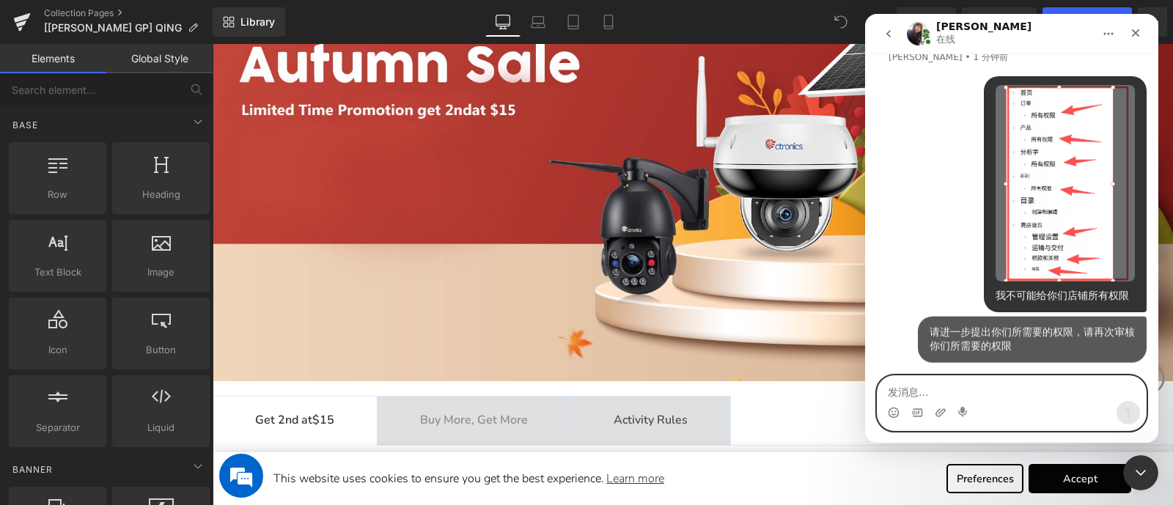
scroll to position [8425, 0]
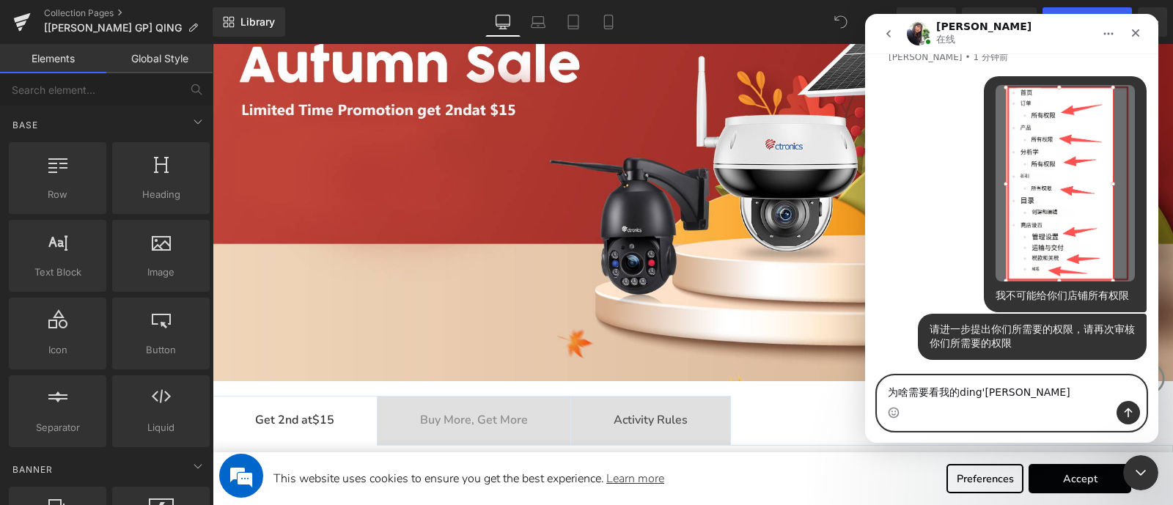
type textarea "为啥需要看我的订单"
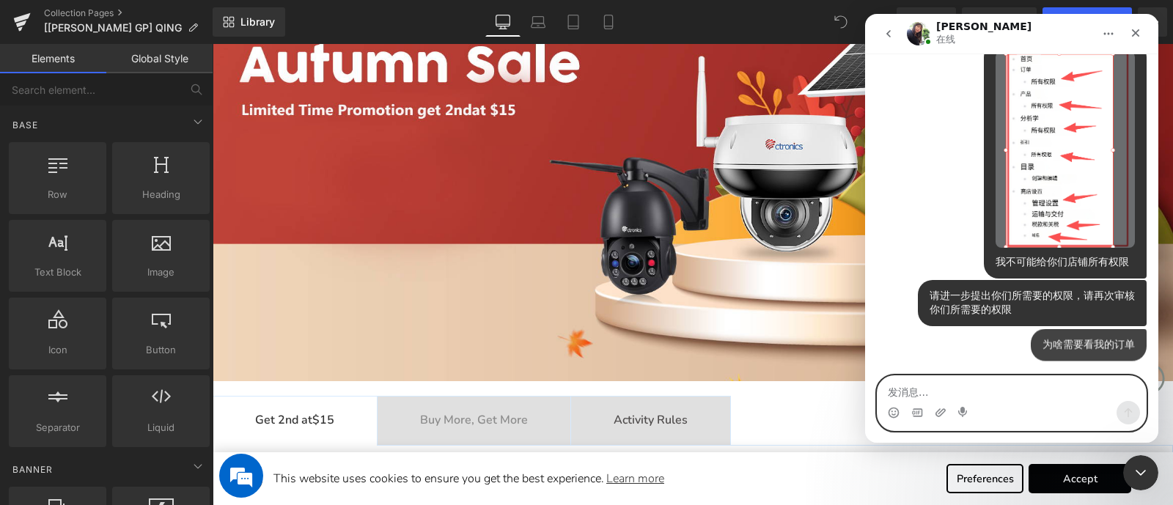
scroll to position [8458, 0]
click at [1135, 27] on icon "关闭" at bounding box center [1136, 33] width 12 height 12
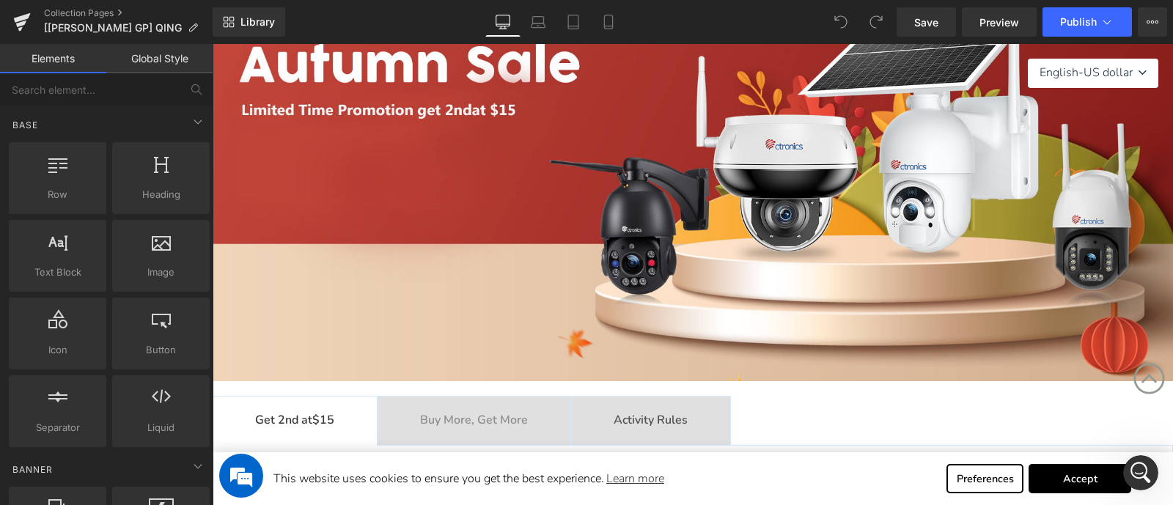
scroll to position [8515, 0]
